Goal: Check status: Check status

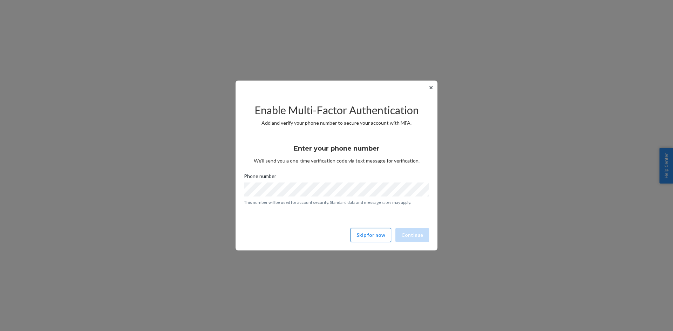
click at [372, 231] on button "Skip for now" at bounding box center [370, 235] width 41 height 14
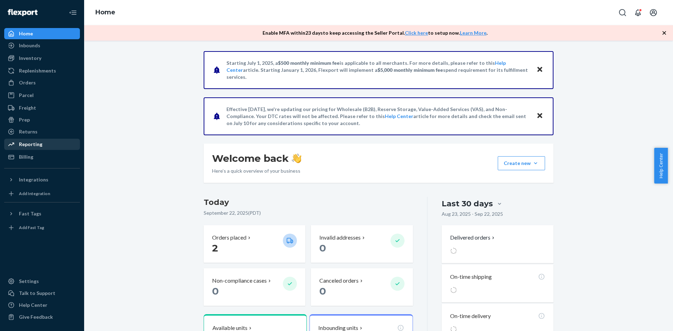
click at [23, 142] on div "Reporting" at bounding box center [30, 144] width 23 height 7
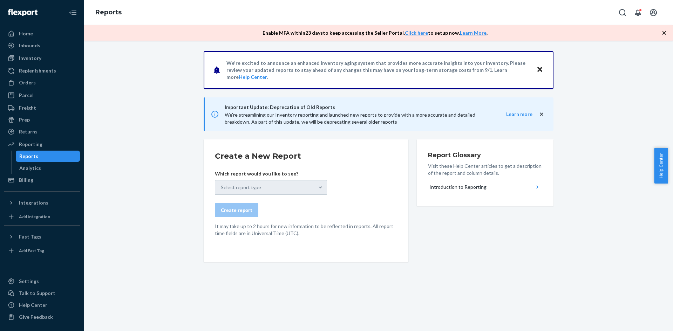
click at [266, 190] on div "Select report type" at bounding box center [271, 187] width 112 height 15
click at [319, 187] on div "Select report type" at bounding box center [271, 187] width 112 height 15
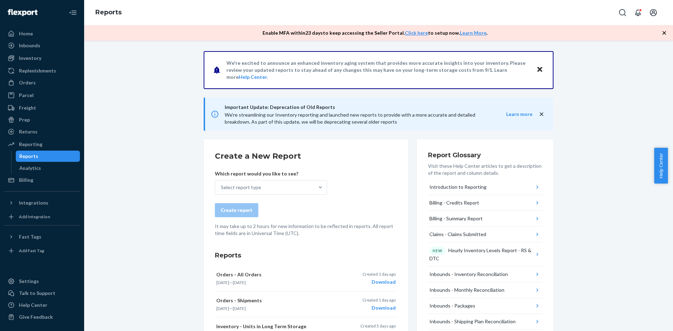
click at [538, 70] on icon "Close" at bounding box center [539, 69] width 5 height 5
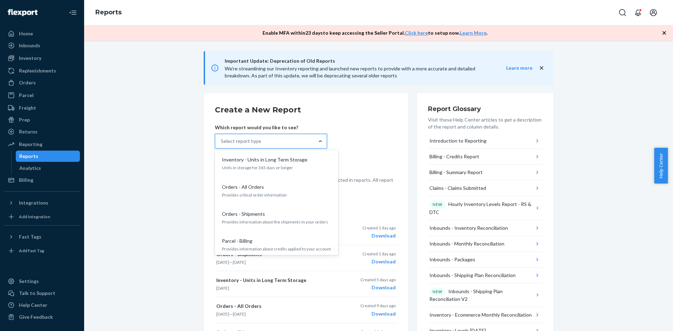
scroll to position [596, 0]
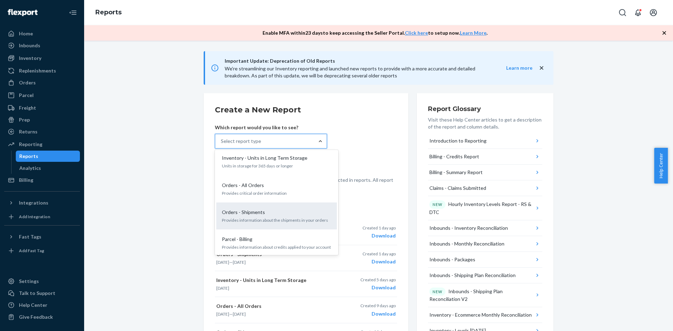
click at [258, 209] on p "Orders - Shipments" at bounding box center [243, 212] width 43 height 7
click at [221, 145] on input "option Orders - Shipments focused, 20 of 34. 34 results available. Use Up and D…" at bounding box center [221, 141] width 1 height 7
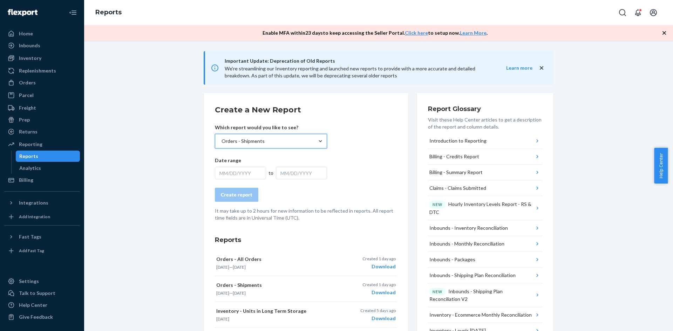
click at [222, 171] on div "MM/DD/YYYY" at bounding box center [240, 173] width 51 height 13
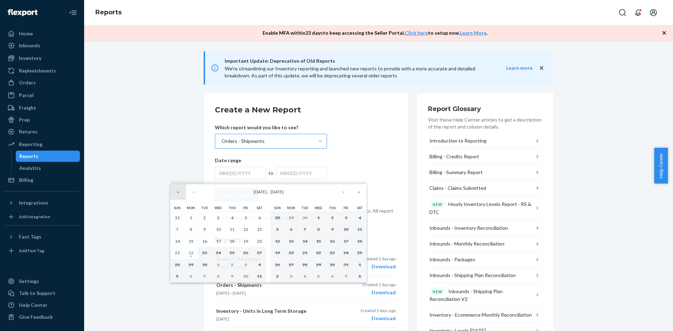
click at [178, 192] on button "«" at bounding box center [177, 191] width 15 height 15
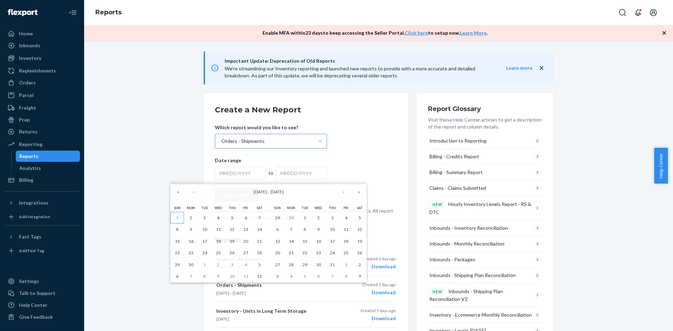
click at [180, 217] on button "1" at bounding box center [177, 218] width 14 height 12
click at [359, 193] on button "»" at bounding box center [358, 191] width 15 height 15
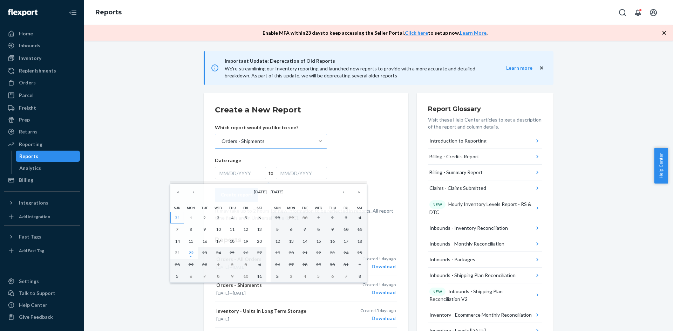
click at [174, 217] on button "31" at bounding box center [177, 218] width 14 height 12
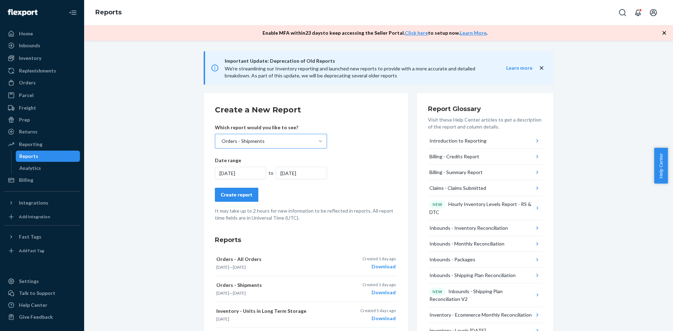
click at [234, 195] on div "Create report" at bounding box center [237, 194] width 32 height 7
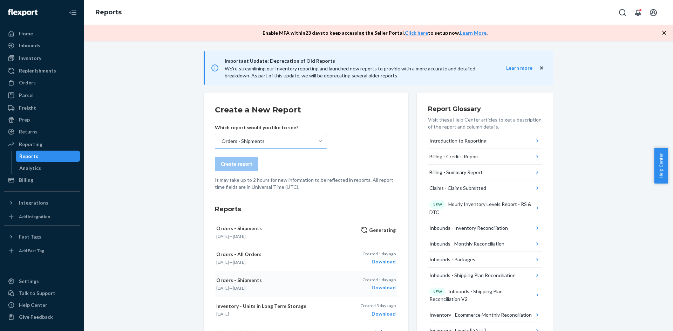
click at [376, 288] on div "Download" at bounding box center [378, 287] width 33 height 7
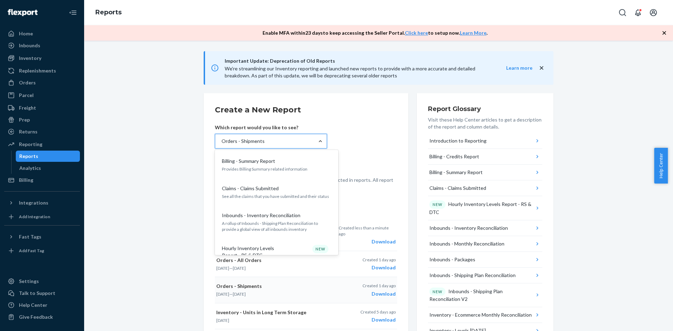
scroll to position [0, 0]
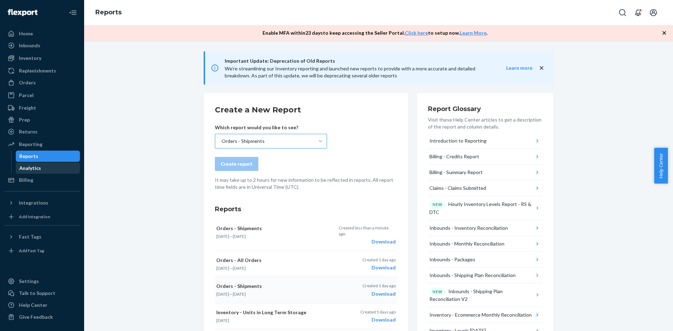
click at [24, 168] on div "Analytics" at bounding box center [30, 168] width 22 height 7
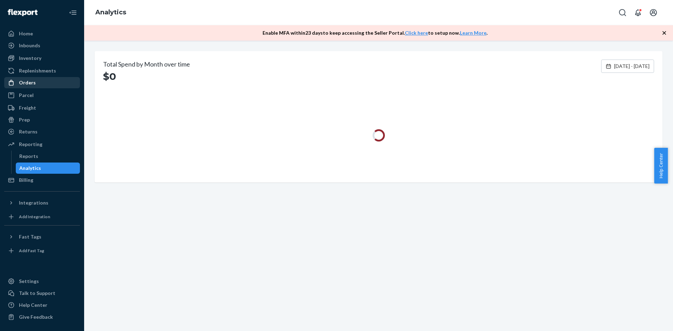
click at [29, 82] on div "Orders" at bounding box center [27, 82] width 17 height 7
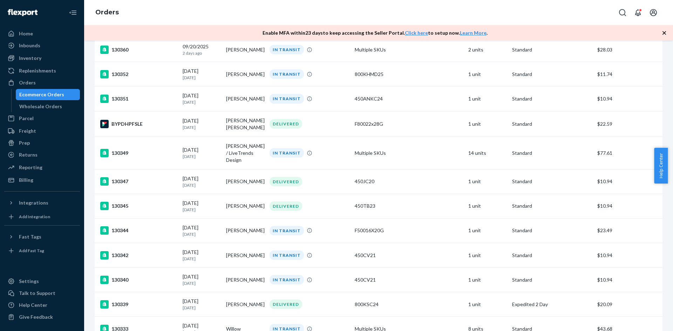
scroll to position [315, 0]
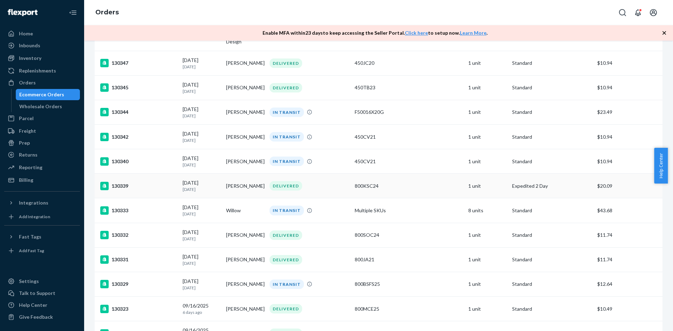
click at [121, 185] on div "130339" at bounding box center [138, 186] width 77 height 8
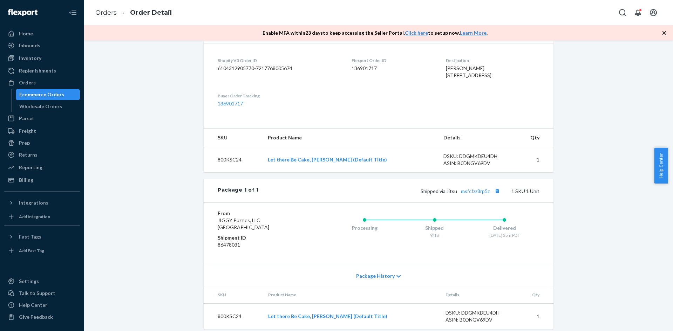
scroll to position [188, 0]
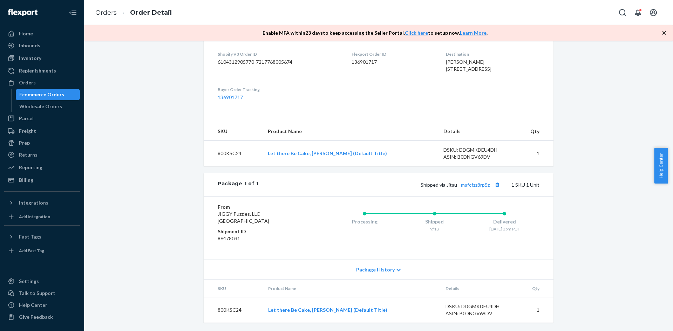
click at [376, 268] on span "Package History" at bounding box center [375, 269] width 39 height 7
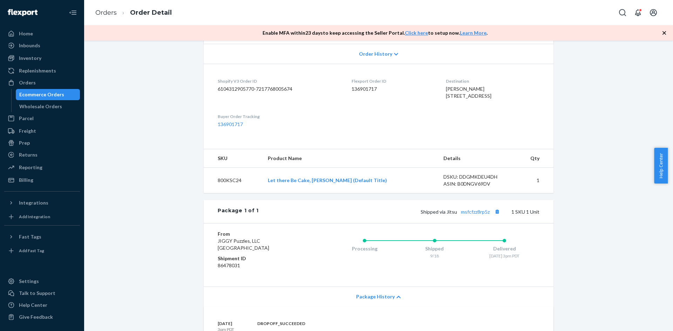
scroll to position [67, 0]
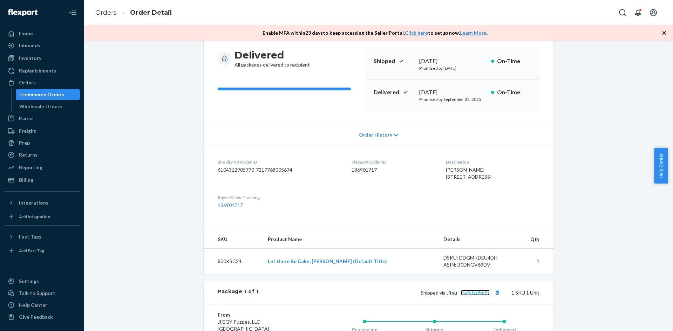
click at [467, 296] on link "msfcfzz8rp5z" at bounding box center [475, 293] width 29 height 6
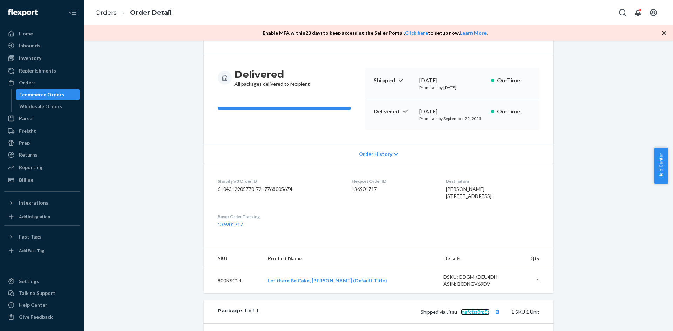
scroll to position [0, 0]
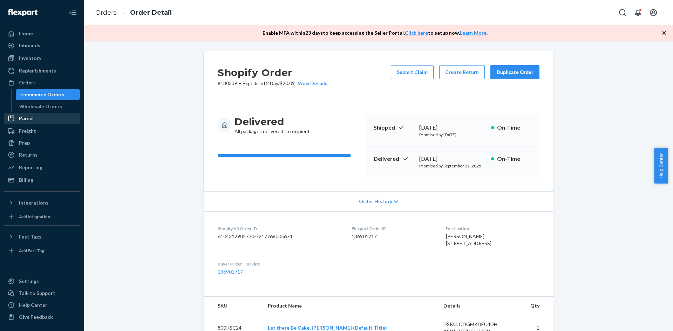
click at [27, 117] on div "Parcel" at bounding box center [26, 118] width 15 height 7
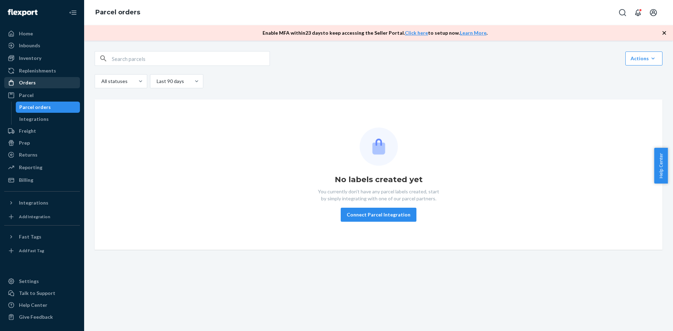
click at [31, 81] on div "Orders" at bounding box center [27, 82] width 17 height 7
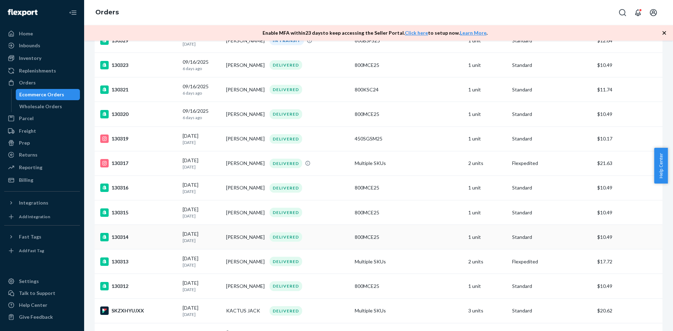
scroll to position [631, 0]
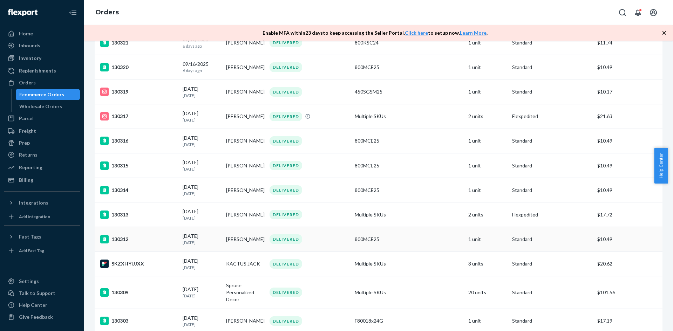
click at [125, 242] on div "130312" at bounding box center [138, 239] width 77 height 8
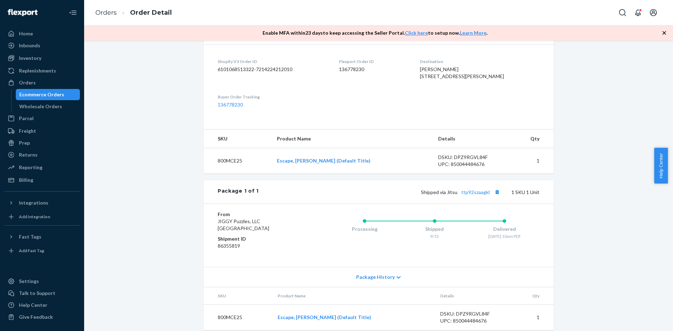
scroll to position [188, 0]
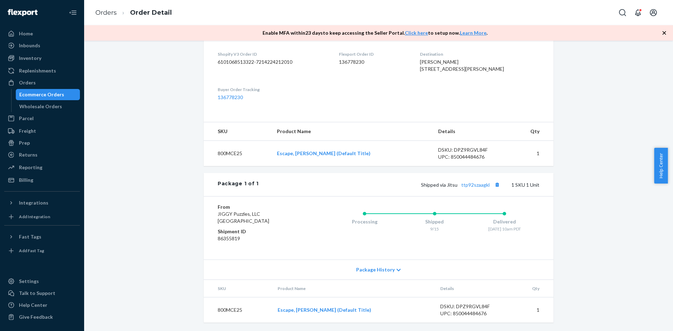
click at [390, 273] on span "Package History" at bounding box center [375, 269] width 39 height 7
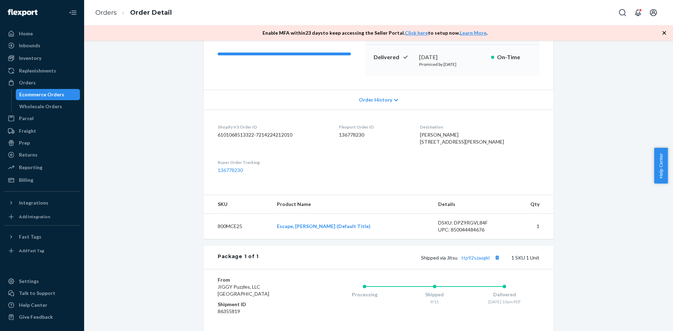
scroll to position [0, 0]
